Goal: Task Accomplishment & Management: Manage account settings

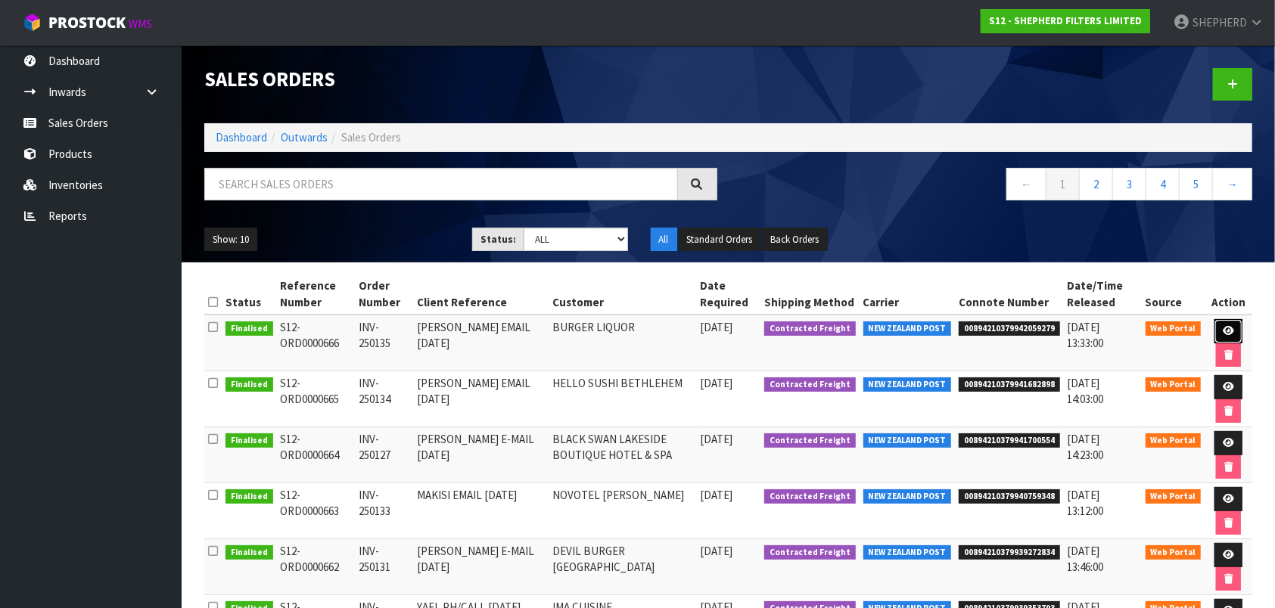
click at [1226, 331] on icon at bounding box center [1228, 331] width 11 height 10
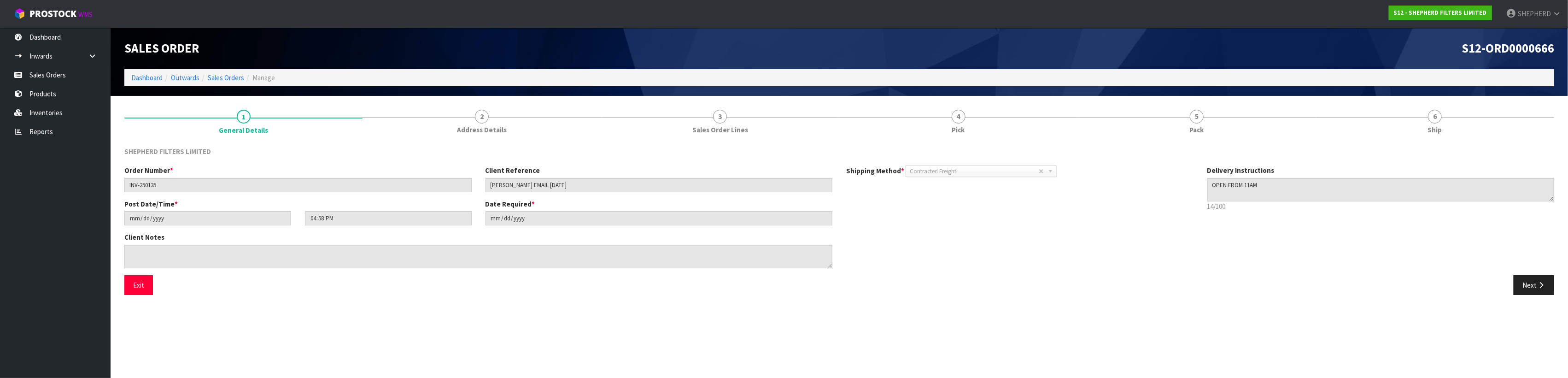
click at [501, 307] on section "1 General Details 2 Address Details 3 Sales Order Lines 4 Pick 5 Pack 6 Ship SH…" at bounding box center [839, 202] width 1457 height 213
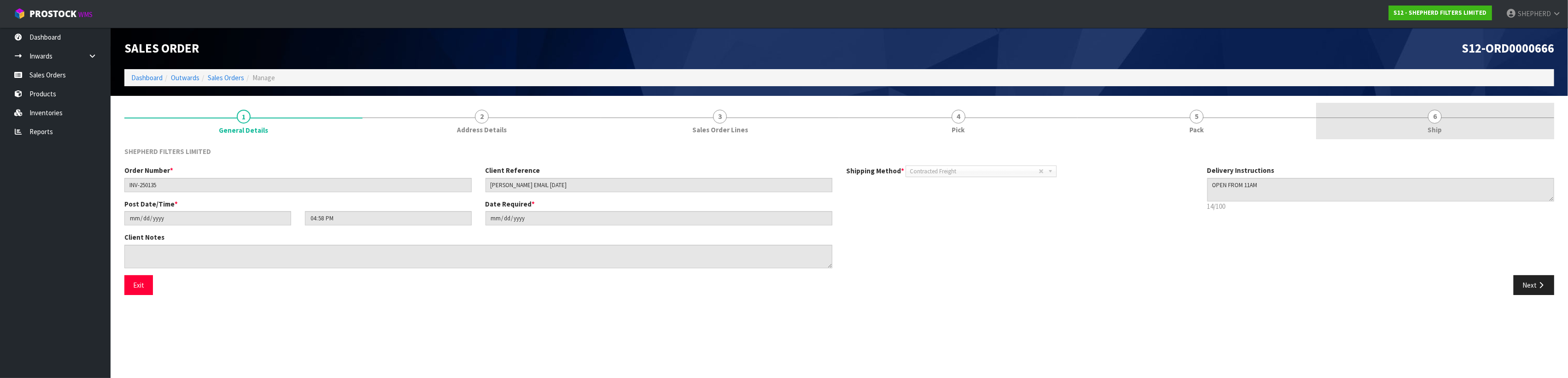
click at [783, 117] on span "6" at bounding box center [1435, 116] width 14 height 14
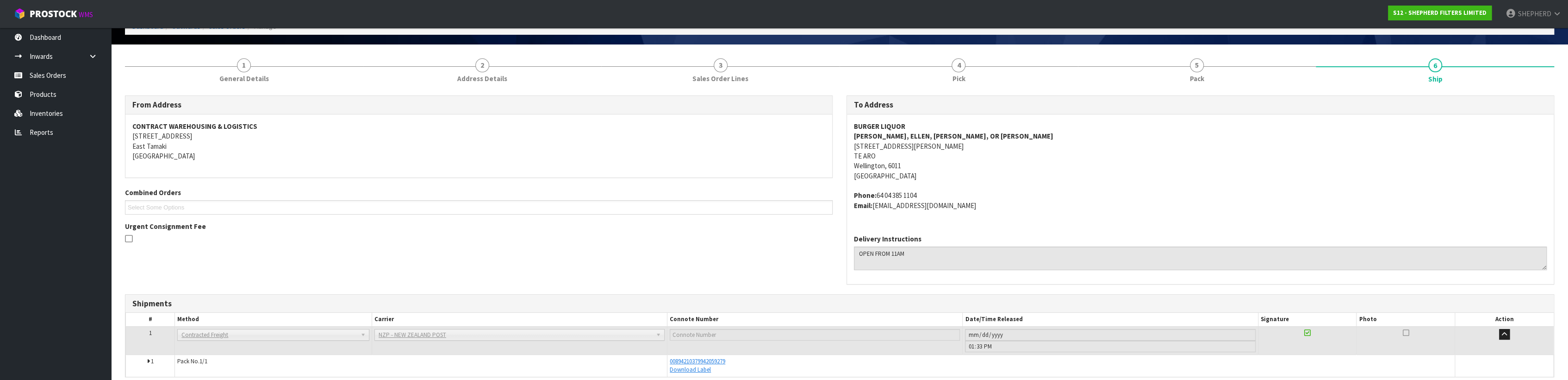
scroll to position [92, 0]
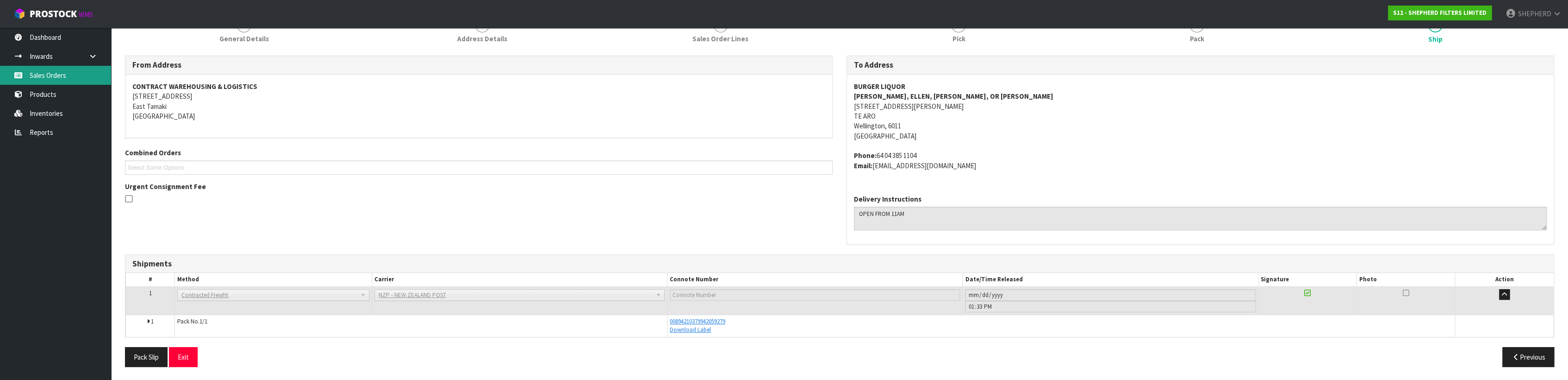
click at [45, 74] on link "Sales Orders" at bounding box center [56, 75] width 111 height 19
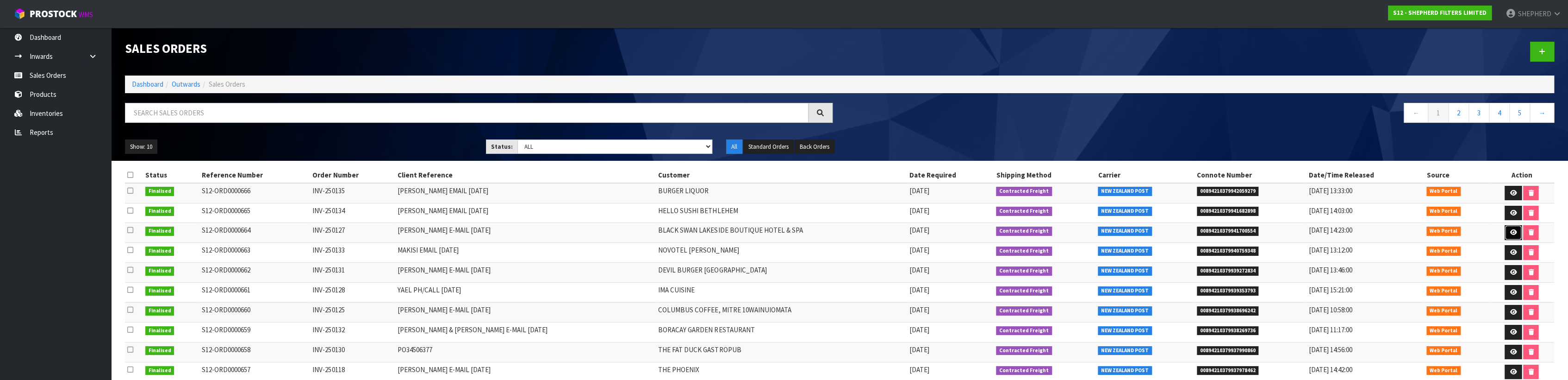
click at [787, 231] on icon at bounding box center [1513, 233] width 7 height 6
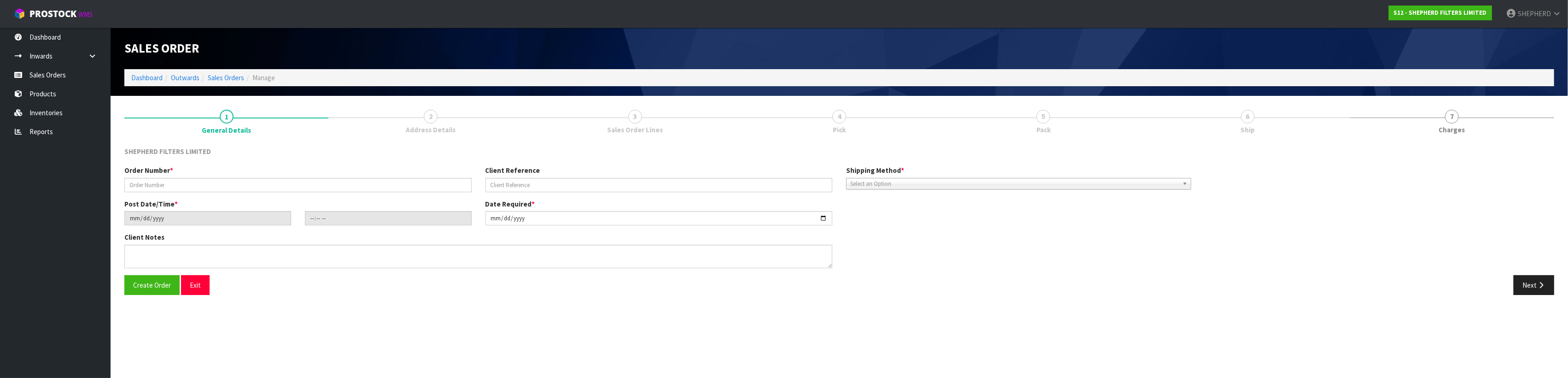
type input "INV-250127"
type input "[PERSON_NAME] E-MAIL [DATE]"
type input "[DATE]"
type input "15:03:00.000"
type input "[DATE]"
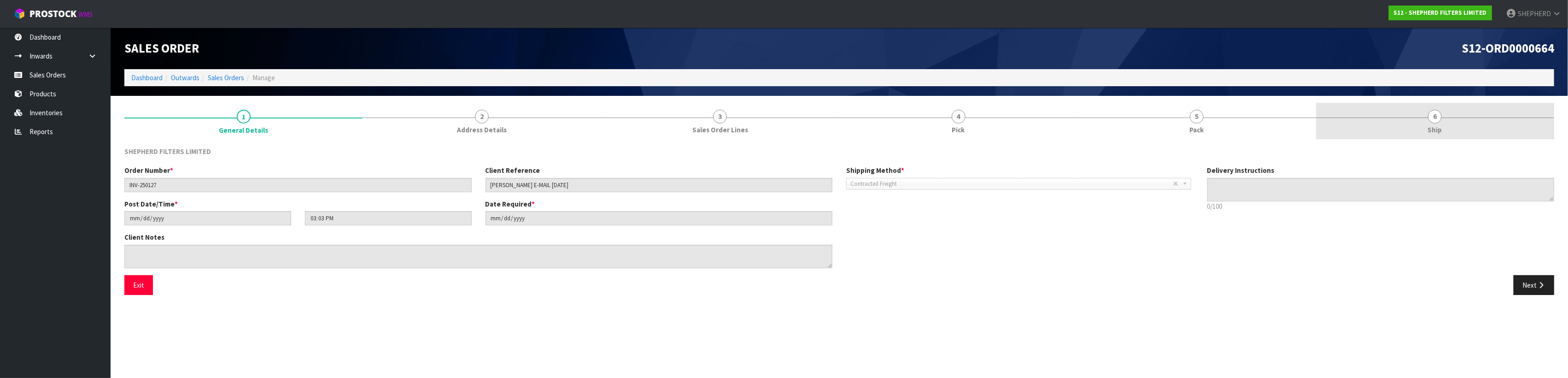
click at [783, 119] on span "6" at bounding box center [1435, 116] width 14 height 14
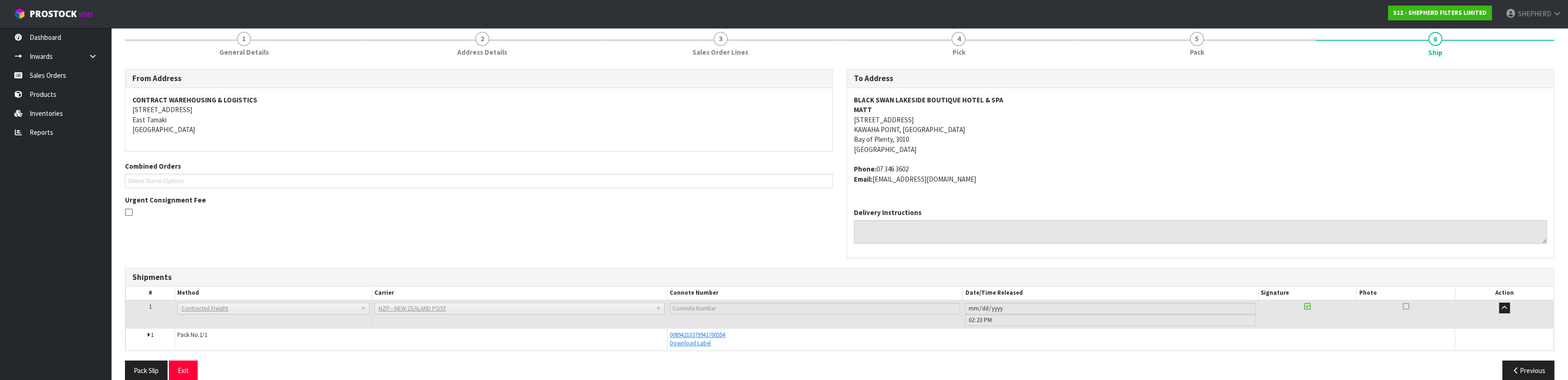
scroll to position [92, 0]
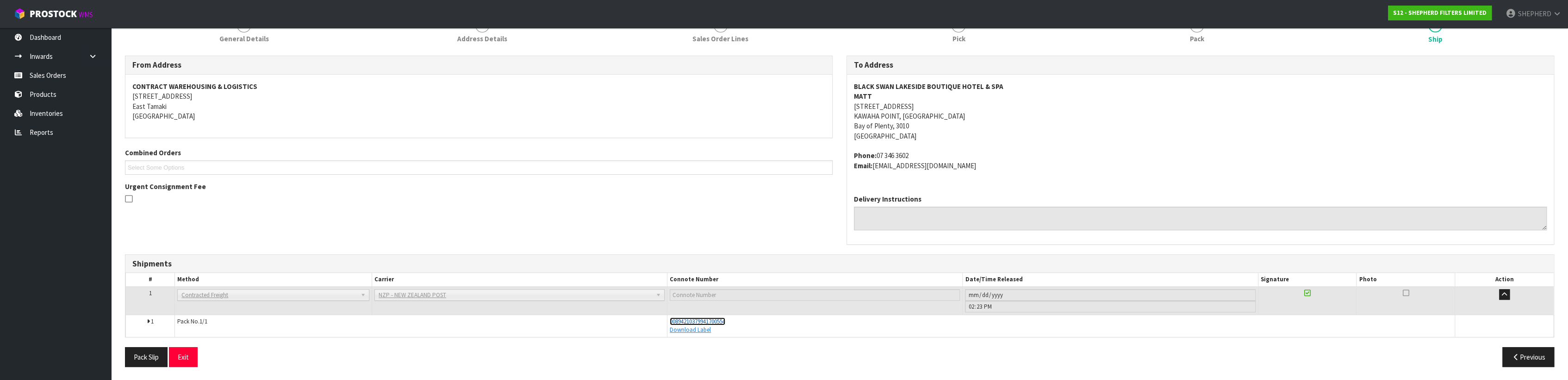
click at [685, 321] on span "00894210379941700554" at bounding box center [697, 321] width 56 height 8
click at [46, 73] on link "Sales Orders" at bounding box center [56, 75] width 111 height 19
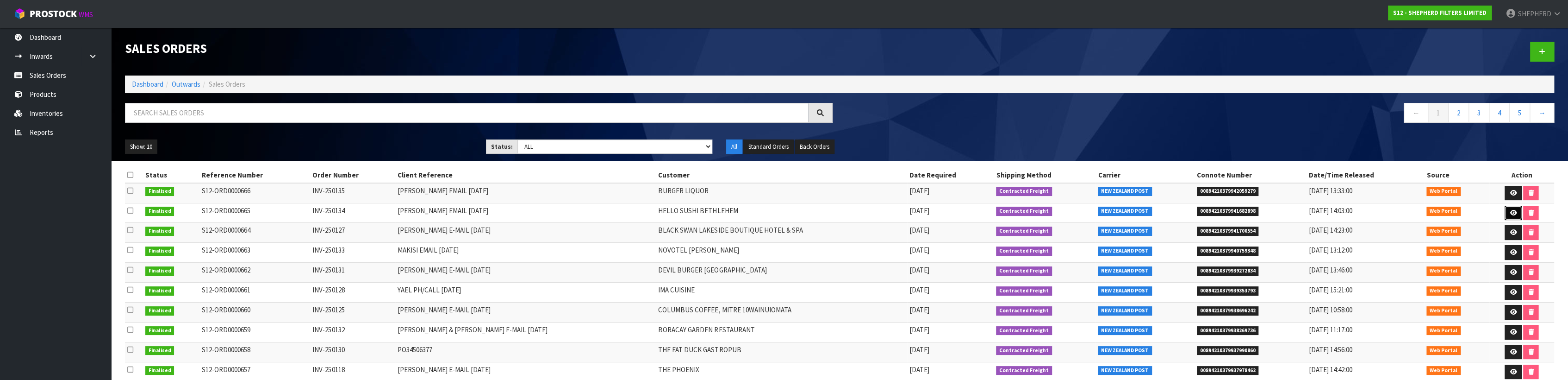
click at [787, 212] on icon at bounding box center [1513, 213] width 7 height 6
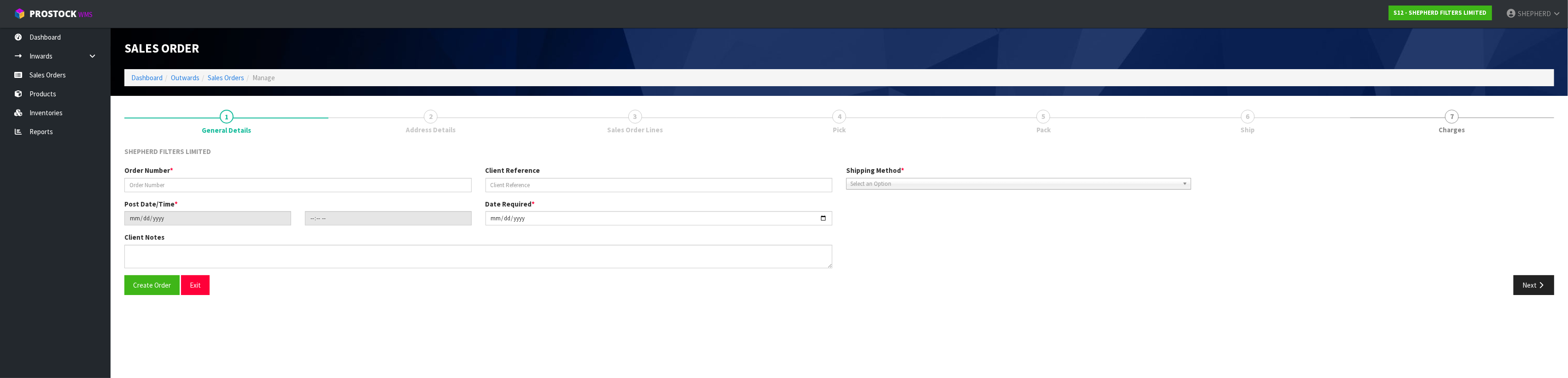
type input "INV-250134"
type input "[PERSON_NAME] EMAIL [DATE]"
type input "[DATE]"
type input "15:17:00.000"
type input "[DATE]"
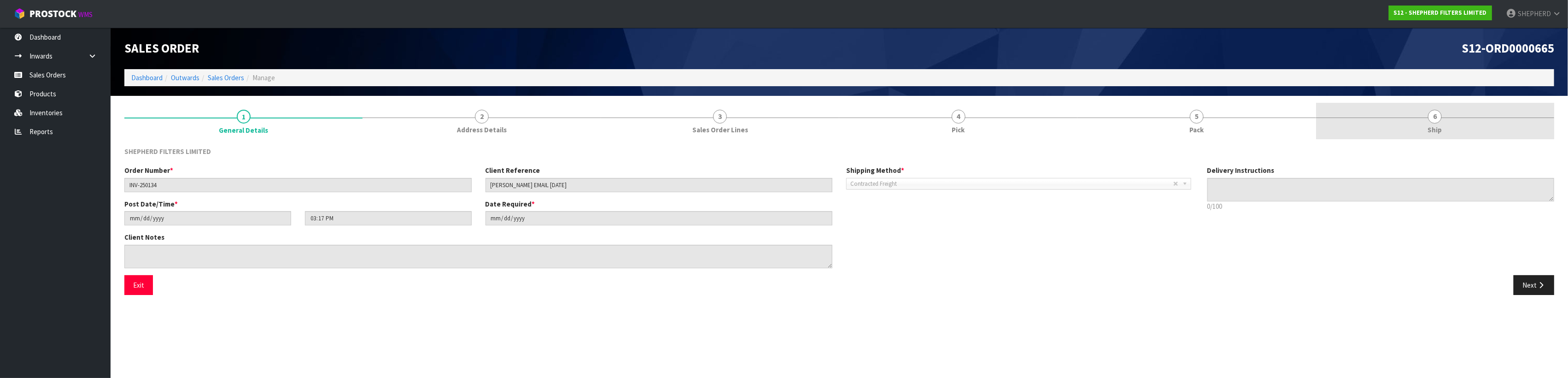
click at [783, 113] on span "6" at bounding box center [1435, 116] width 14 height 14
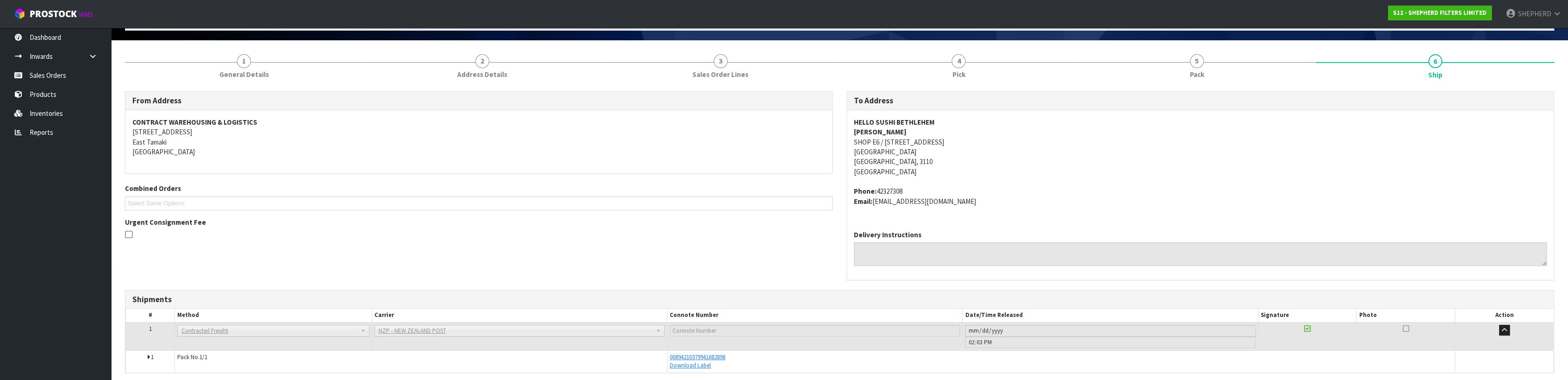
scroll to position [92, 0]
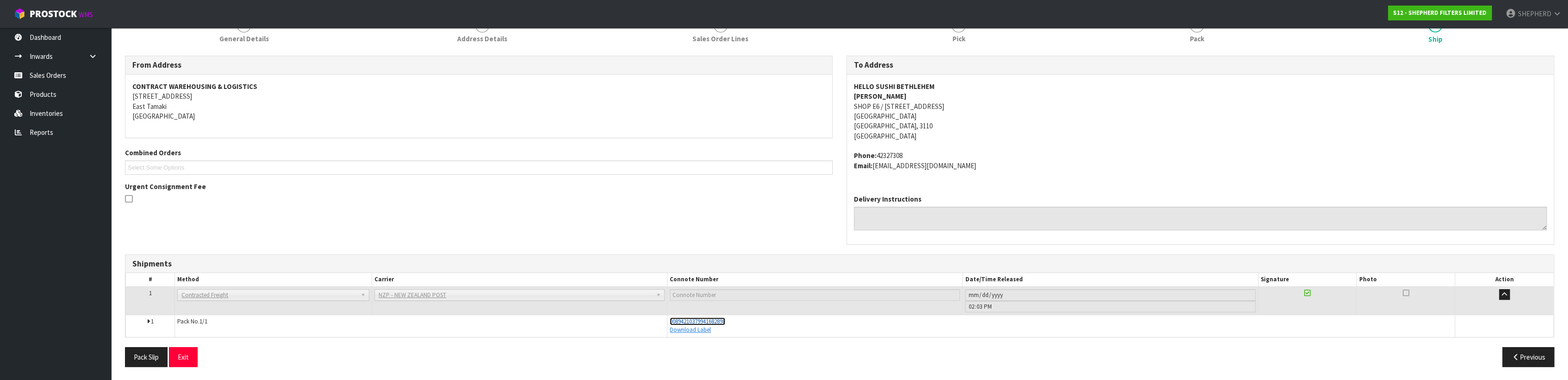
click at [690, 321] on span "00894210379941682898" at bounding box center [697, 321] width 56 height 8
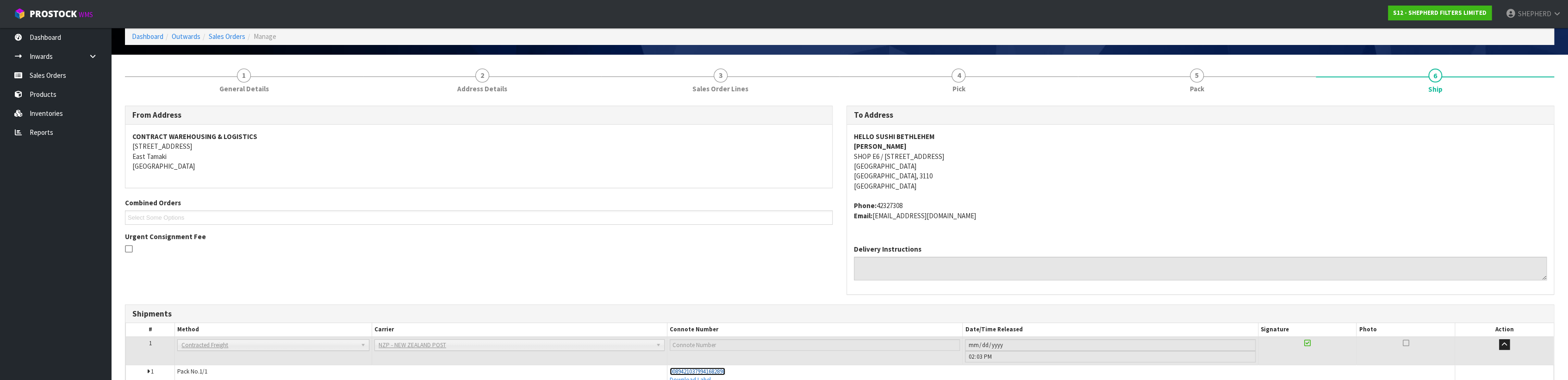
scroll to position [0, 0]
